Goal: Navigation & Orientation: Find specific page/section

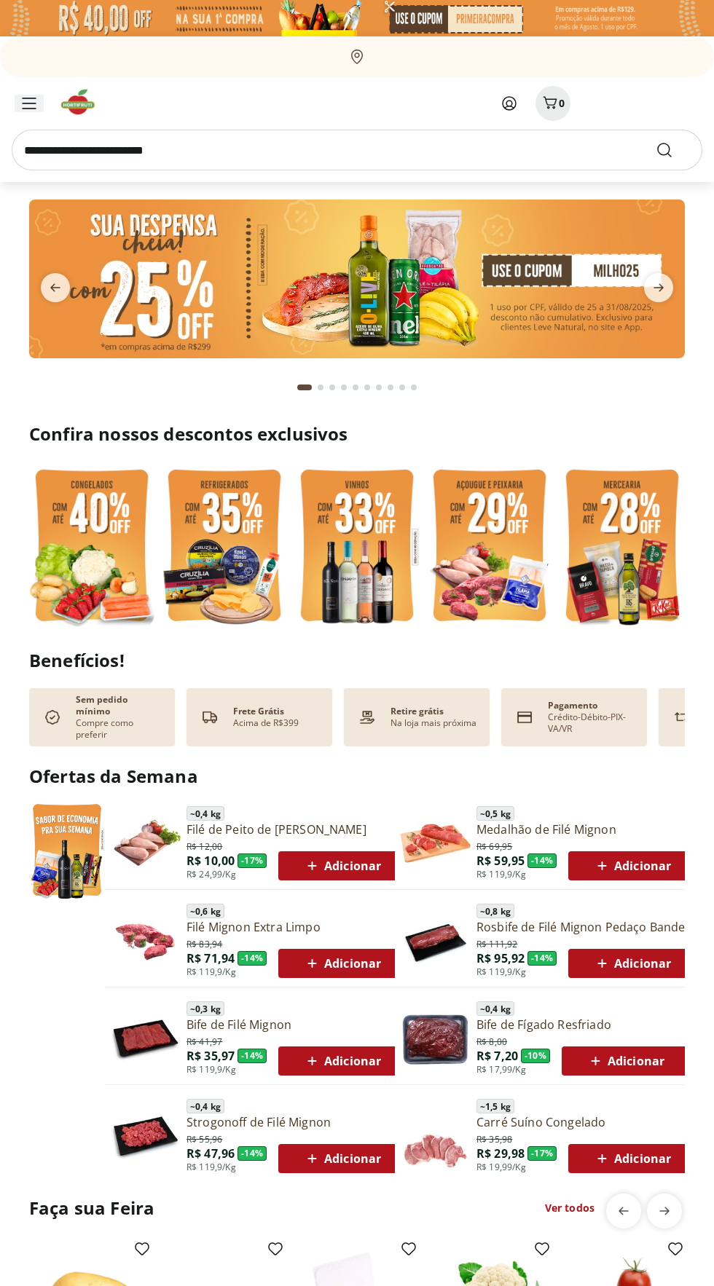
click at [29, 103] on icon "Menu" at bounding box center [29, 103] width 12 height 10
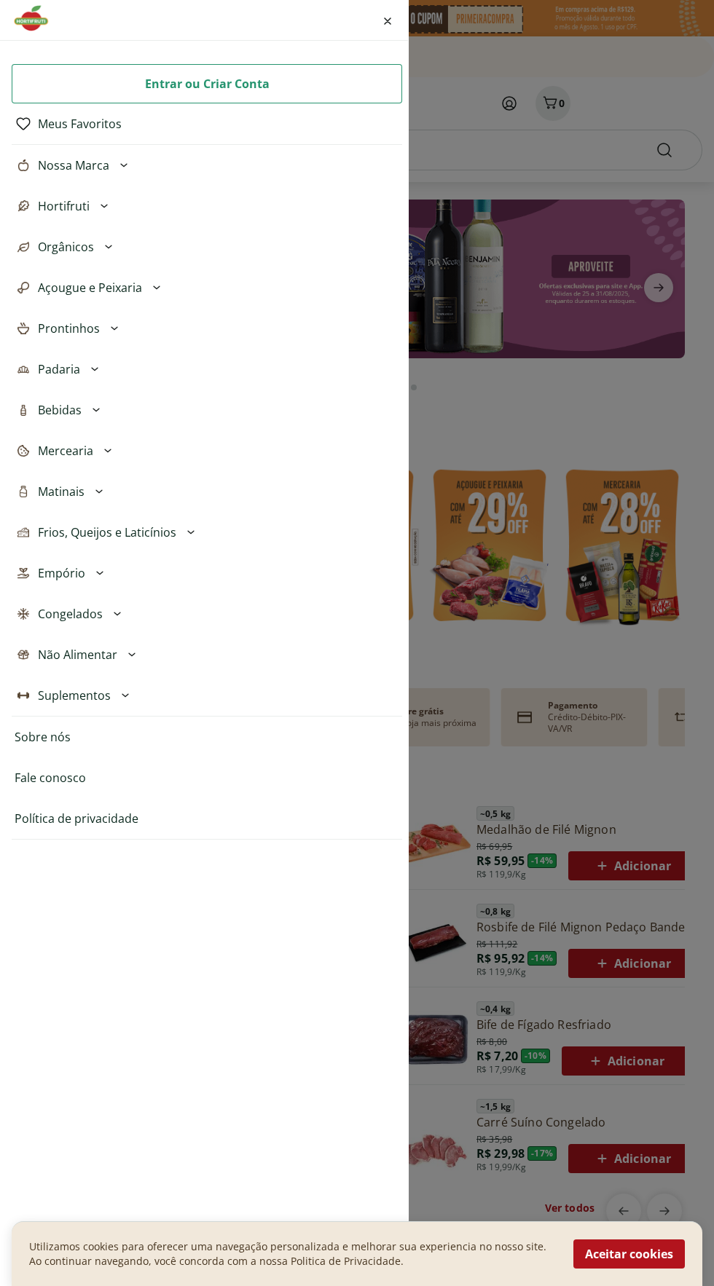
click at [604, 133] on div "Entrar ou Criar Conta Meus Favoritos Nossa Marca Açougue & Peixaria Congelados …" at bounding box center [357, 643] width 714 height 1286
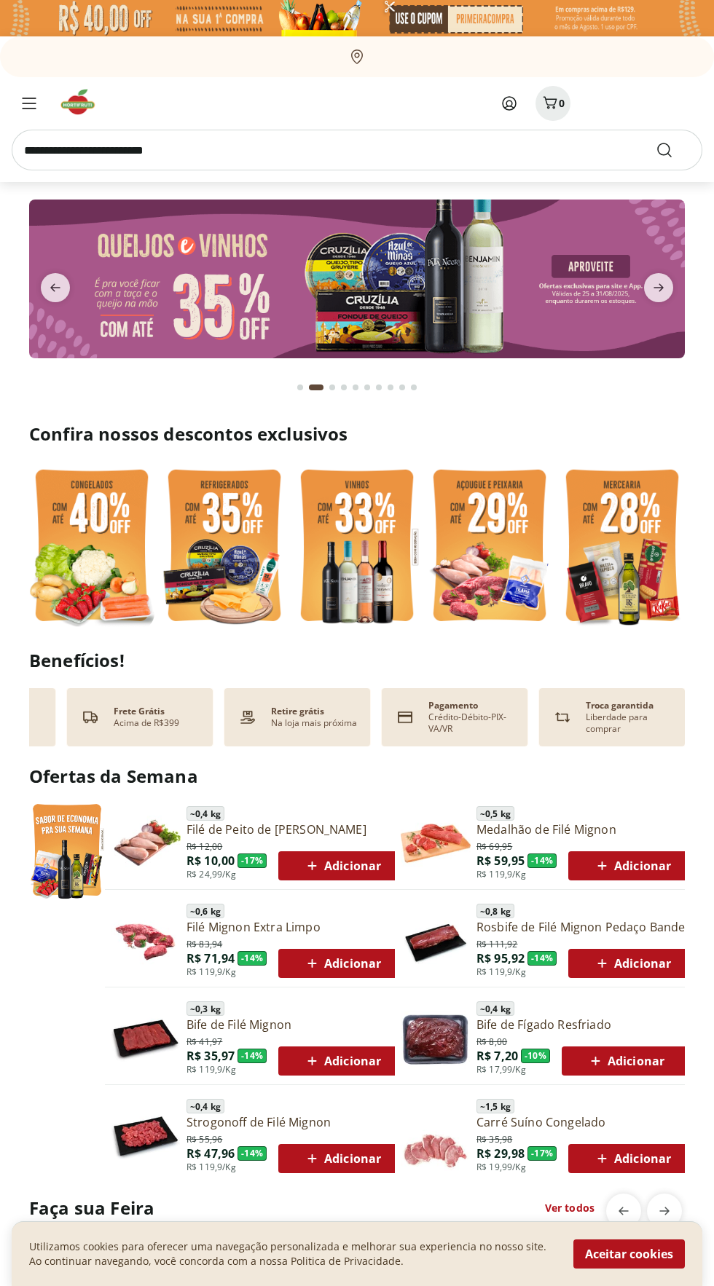
scroll to position [0, 119]
click at [325, 722] on p "Na loja mais próxima" at bounding box center [315, 723] width 86 height 12
click at [341, 709] on div "Retire grátis Na loja mais próxima" at bounding box center [315, 717] width 86 height 23
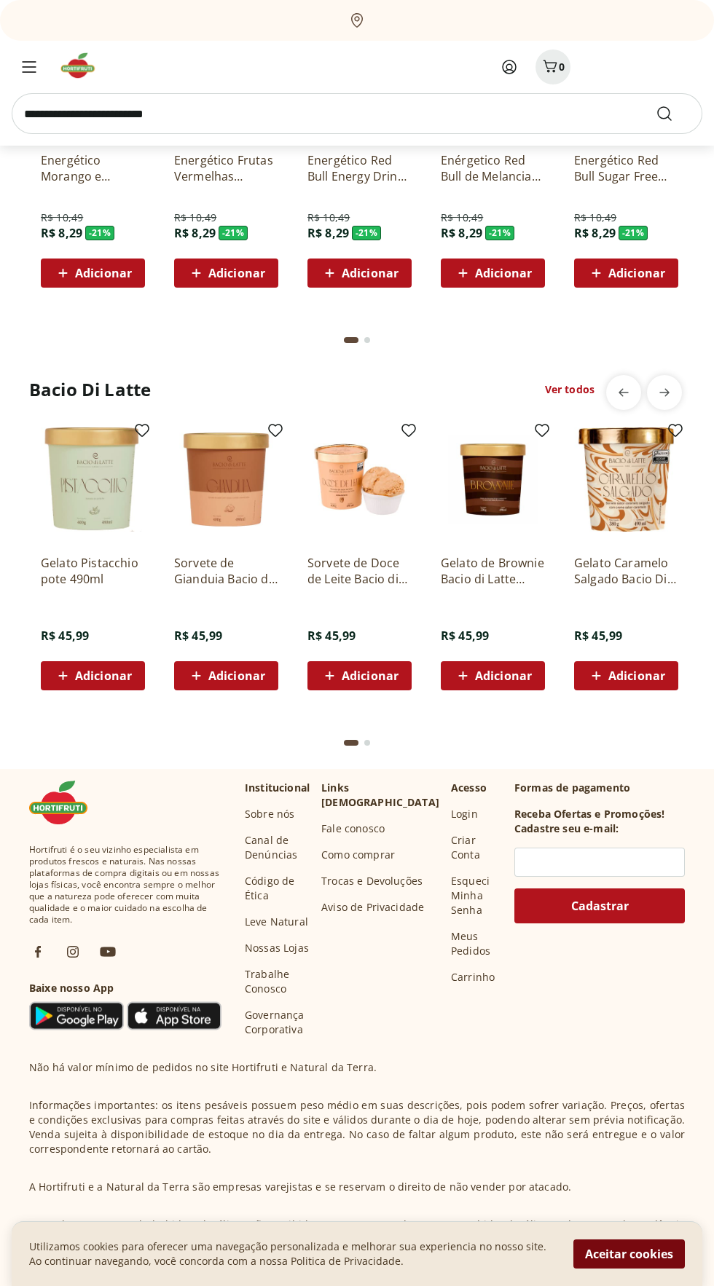
click at [655, 1268] on button "Aceitar cookies" at bounding box center [628, 1253] width 111 height 29
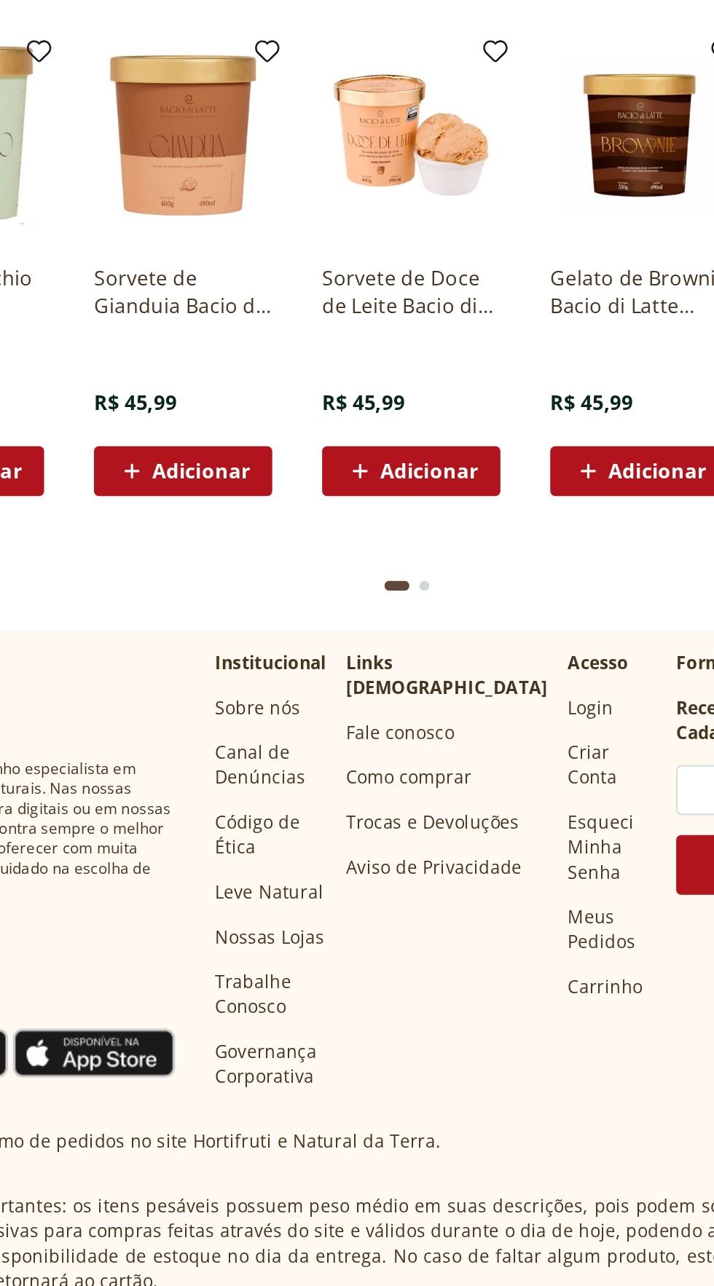
scroll to position [3316, 0]
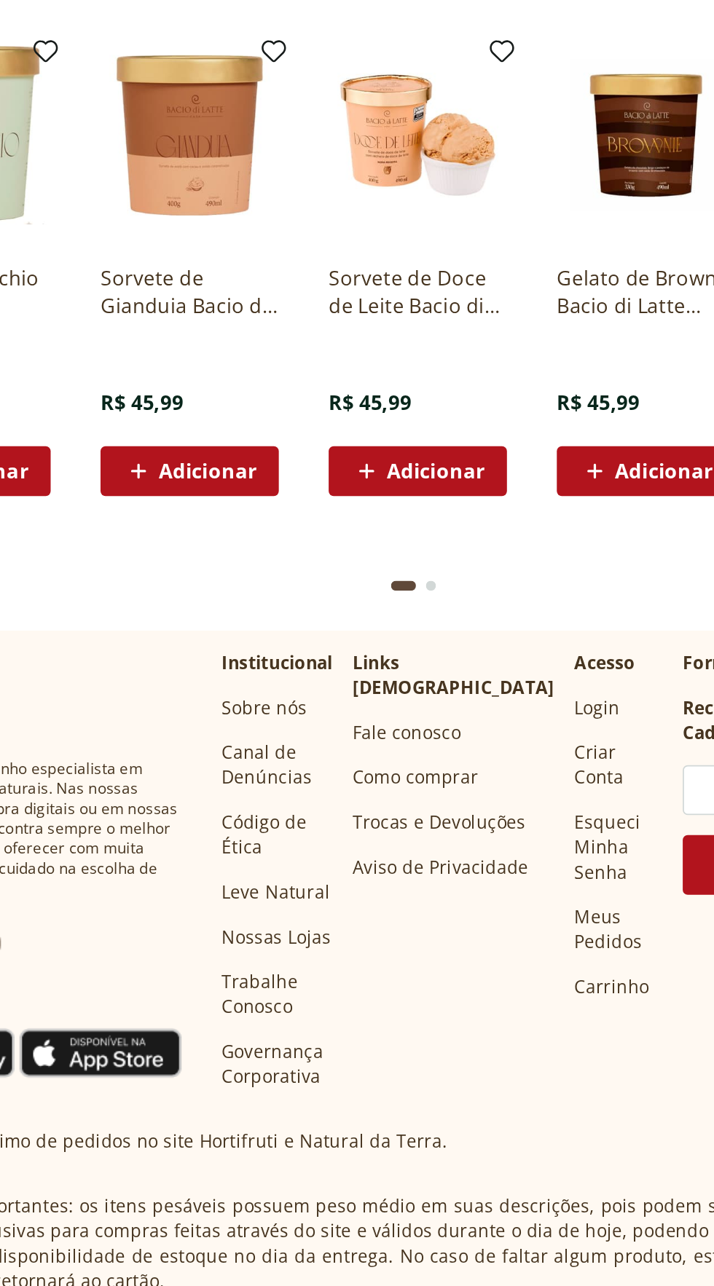
click at [296, 1006] on link "Nossas Lojas" at bounding box center [277, 1013] width 64 height 15
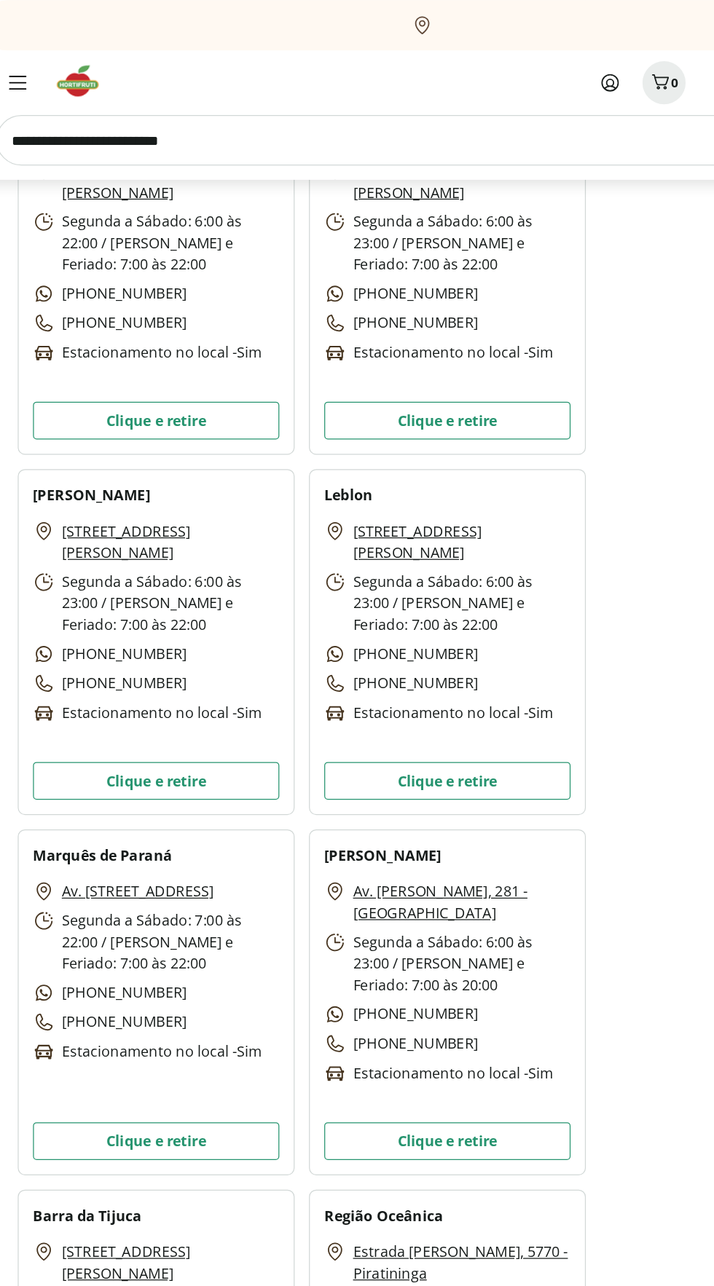
scroll to position [1575, 0]
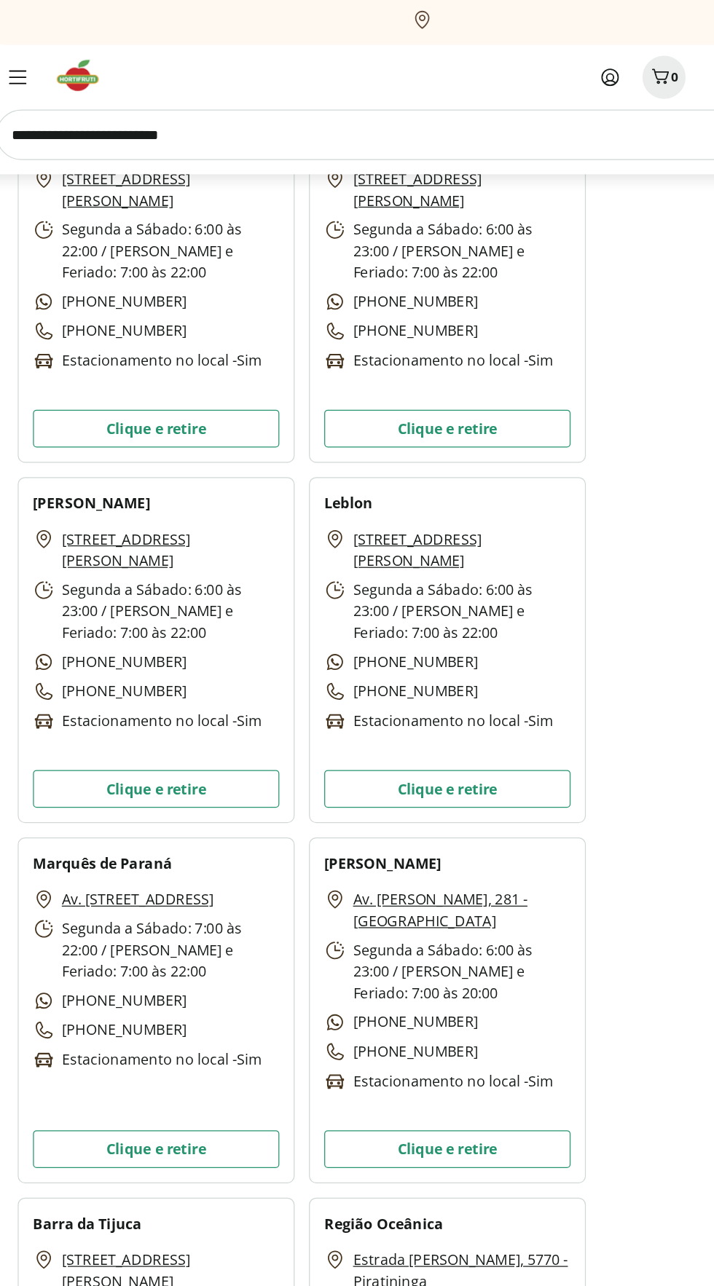
click at [315, 409] on h2 "Leblon" at bounding box center [296, 411] width 39 height 17
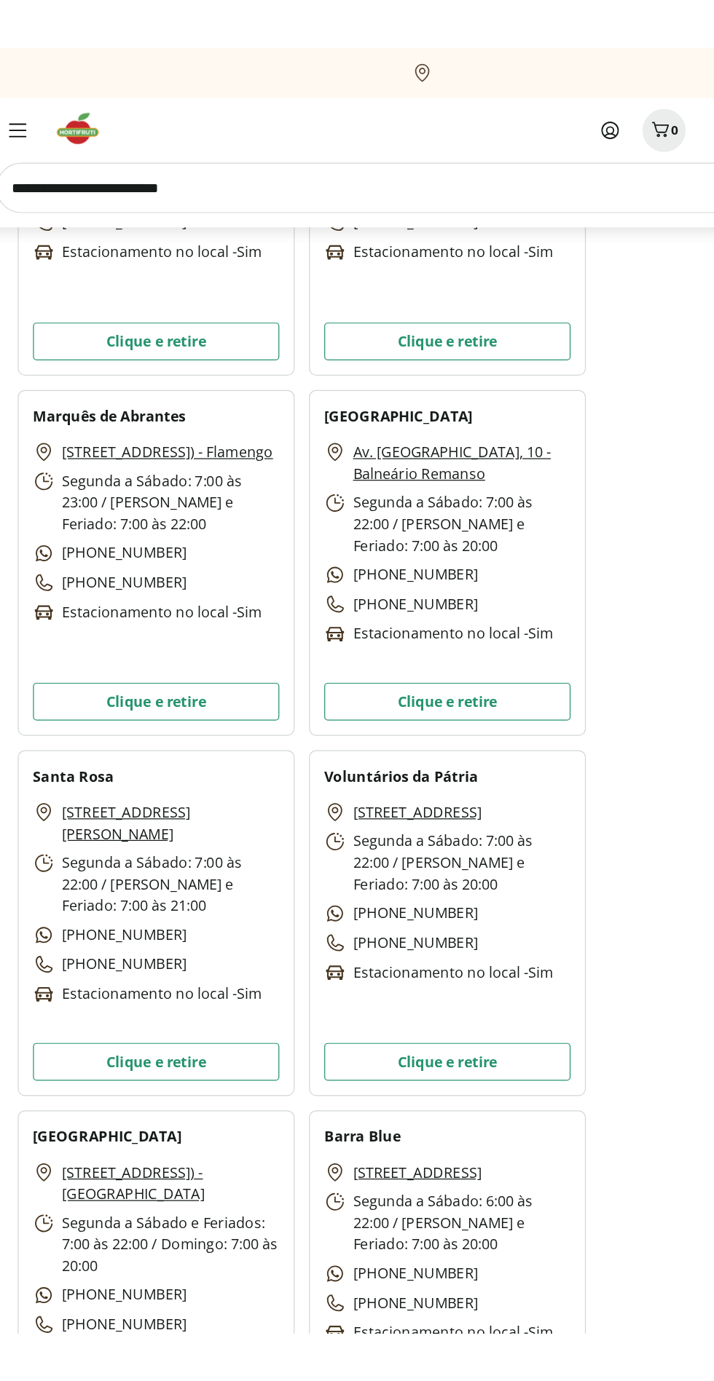
scroll to position [3415, 0]
